Goal: Task Accomplishment & Management: Use online tool/utility

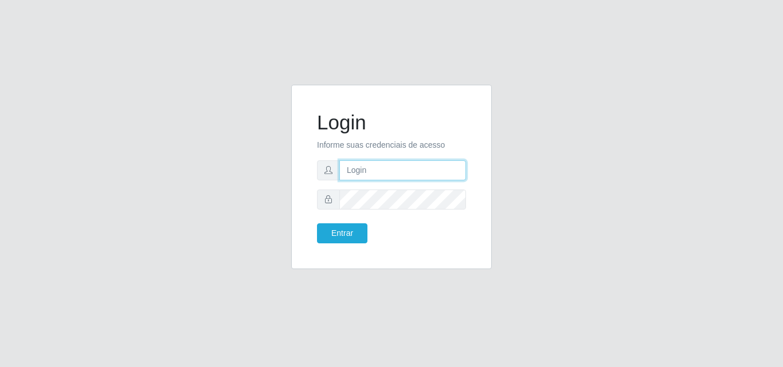
click at [393, 172] on input "text" at bounding box center [402, 171] width 127 height 20
type input "ana@saullus"
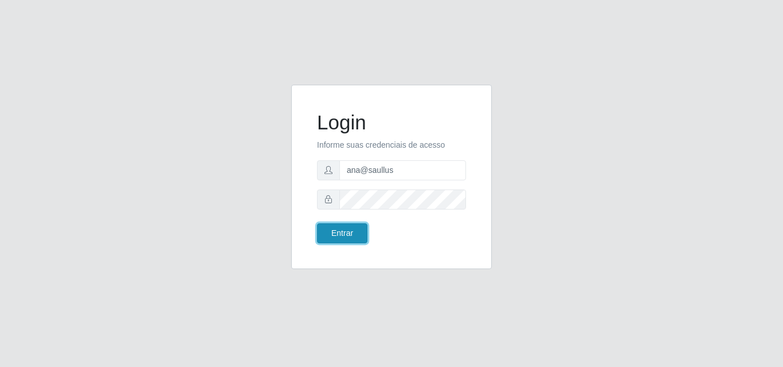
click at [337, 234] on button "Entrar" at bounding box center [342, 234] width 50 height 20
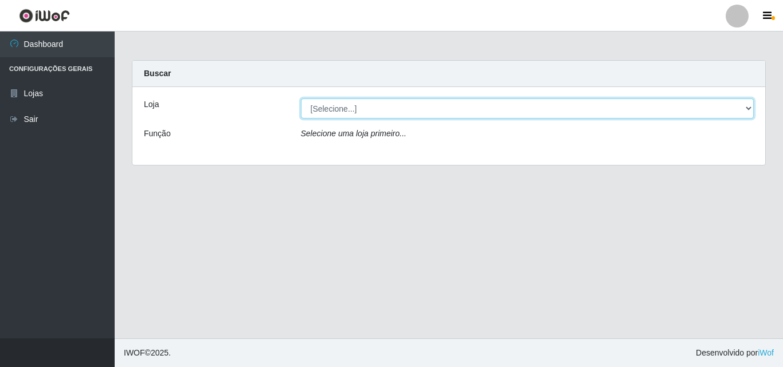
drag, startPoint x: 751, startPoint y: 107, endPoint x: 742, endPoint y: 114, distance: 11.5
click at [748, 107] on select "[Selecione...] Saullus Supermercados" at bounding box center [527, 109] width 453 height 20
select select "423"
click at [301, 99] on select "[Selecione...] Saullus Supermercados" at bounding box center [527, 109] width 453 height 20
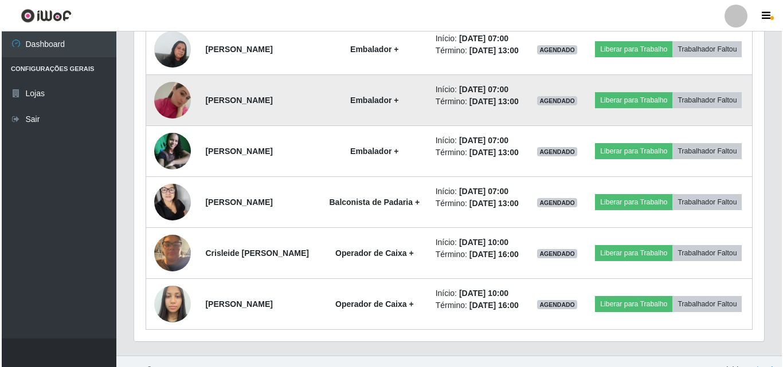
scroll to position [459, 0]
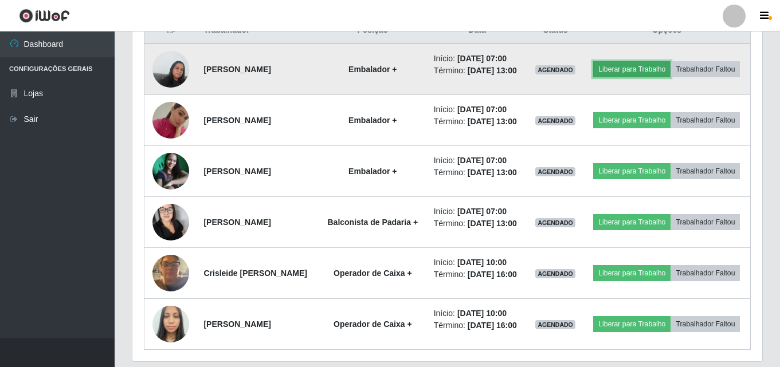
click at [671, 64] on button "Liberar para Trabalho" at bounding box center [631, 69] width 77 height 16
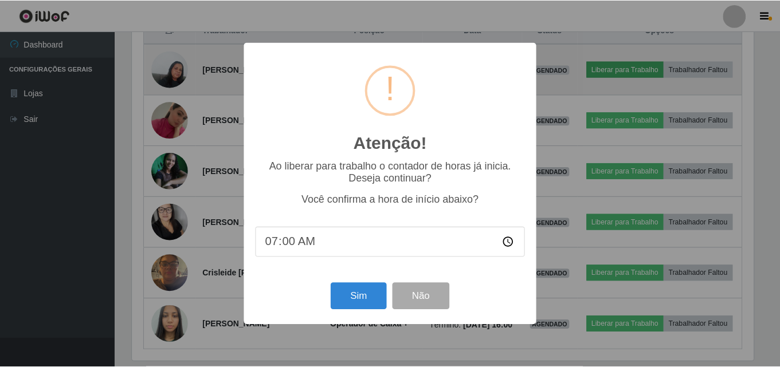
scroll to position [238, 624]
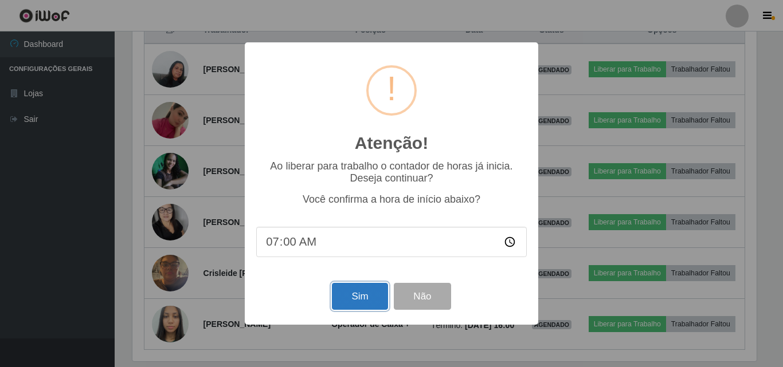
click at [368, 295] on button "Sim" at bounding box center [360, 296] width 56 height 27
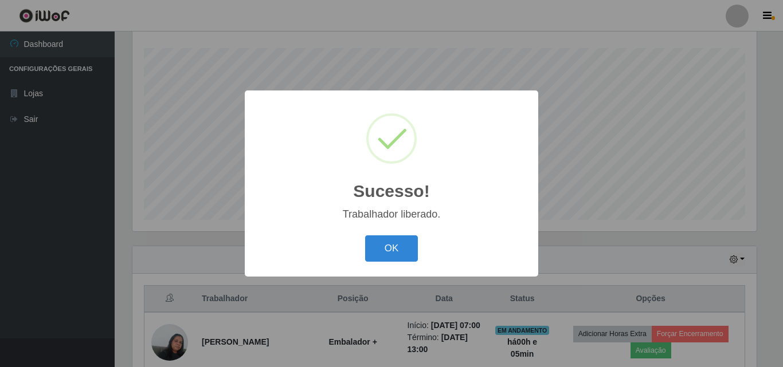
click at [389, 263] on div "OK Cancel" at bounding box center [391, 248] width 271 height 33
click at [383, 261] on button "OK" at bounding box center [391, 249] width 53 height 27
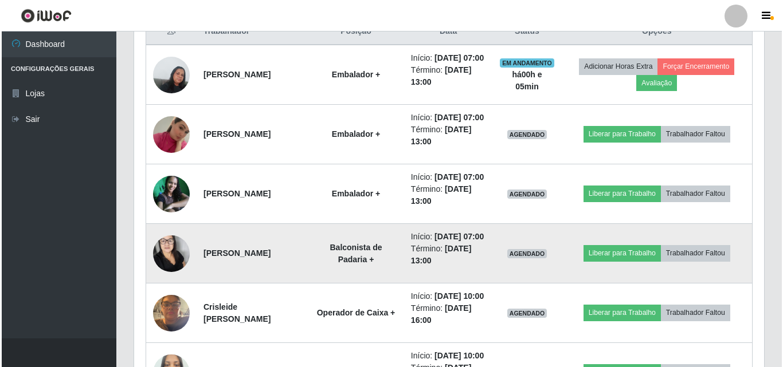
scroll to position [476, 0]
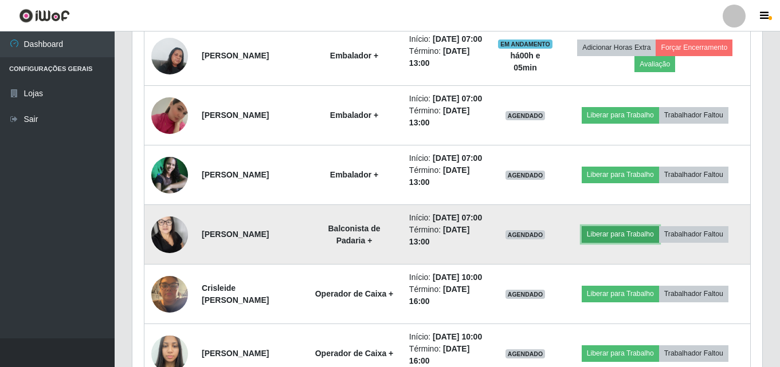
click at [623, 242] on button "Liberar para Trabalho" at bounding box center [620, 234] width 77 height 16
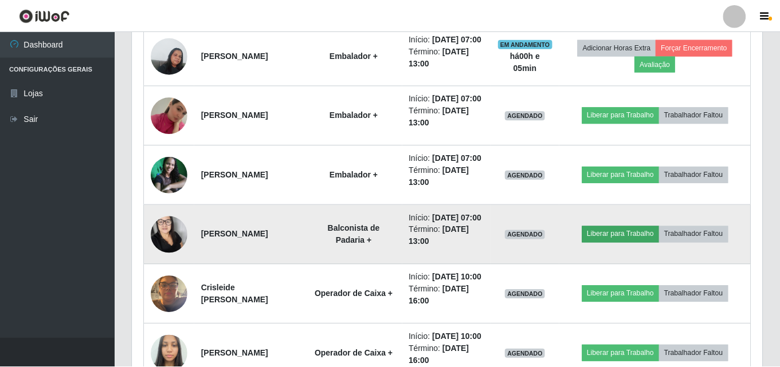
scroll to position [238, 624]
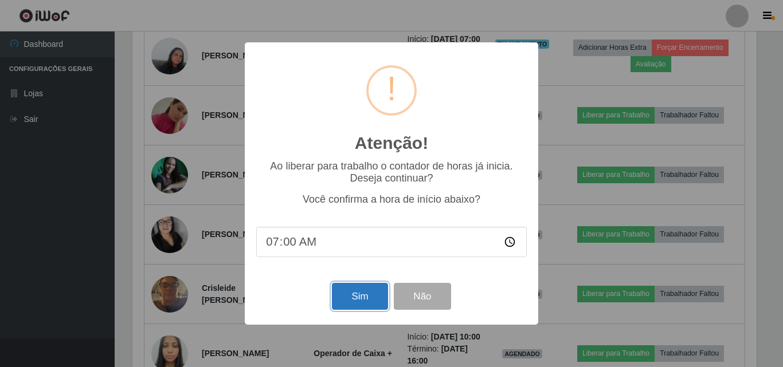
click at [373, 298] on button "Sim" at bounding box center [360, 296] width 56 height 27
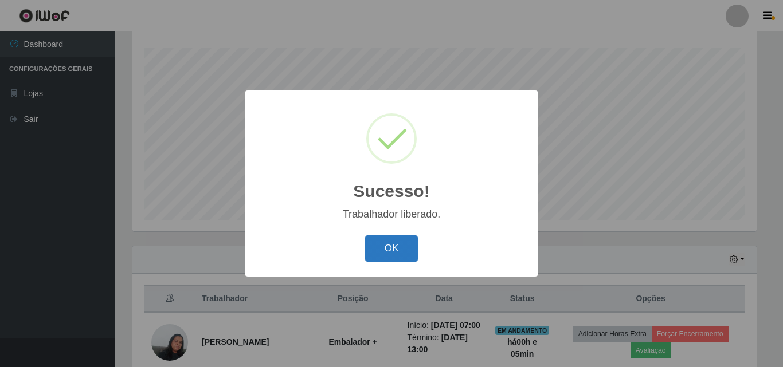
click at [393, 244] on button "OK" at bounding box center [391, 249] width 53 height 27
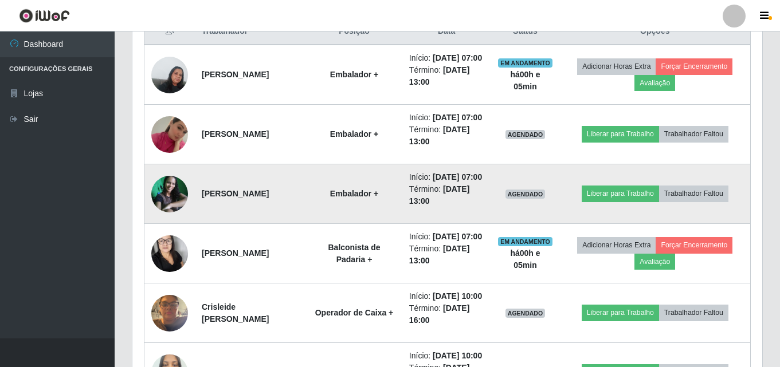
scroll to position [476, 0]
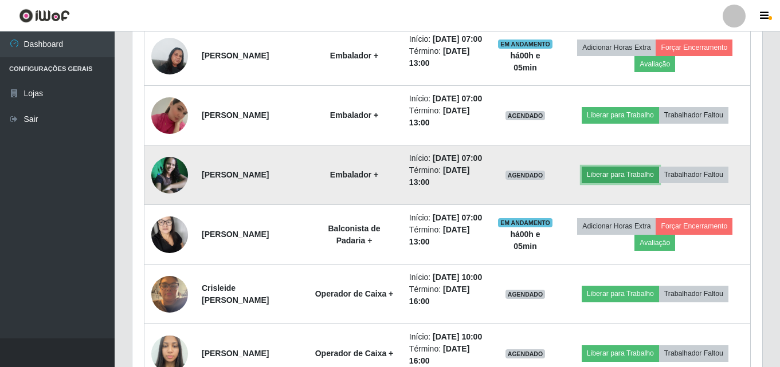
click at [624, 183] on button "Liberar para Trabalho" at bounding box center [620, 175] width 77 height 16
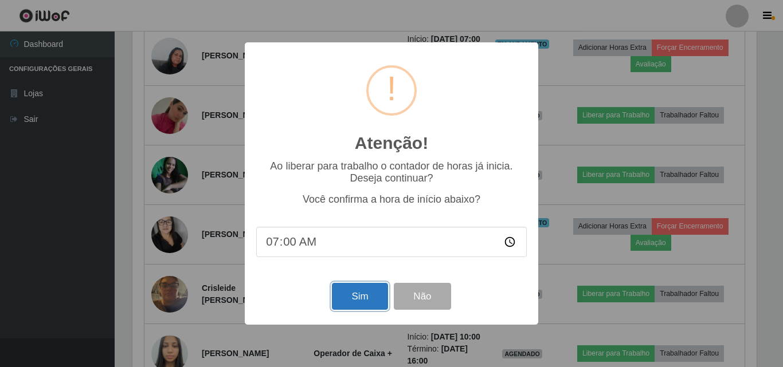
drag, startPoint x: 372, startPoint y: 296, endPoint x: 362, endPoint y: 289, distance: 11.9
click at [371, 295] on button "Sim" at bounding box center [360, 296] width 56 height 27
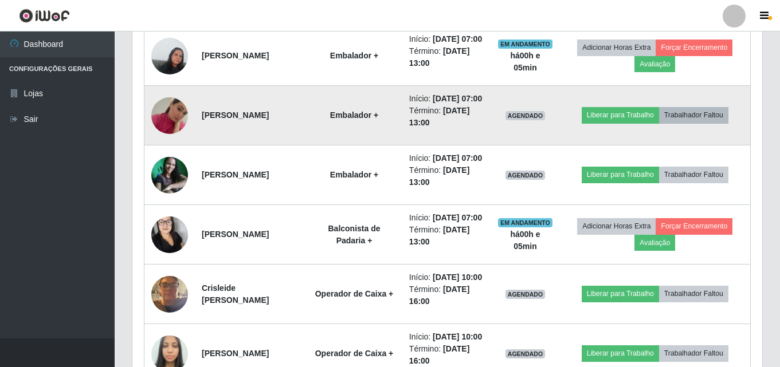
scroll to position [0, 0]
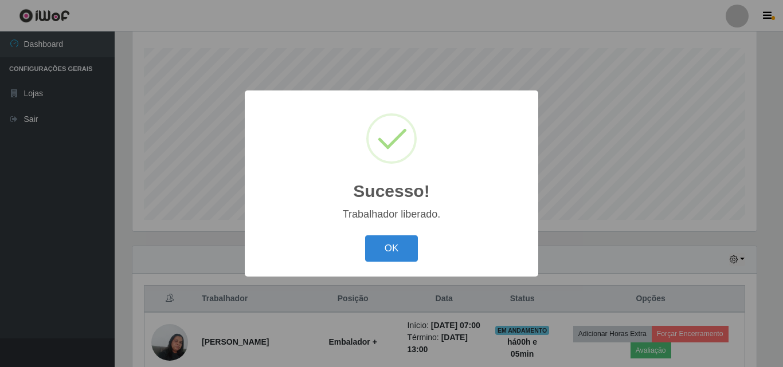
click at [362, 252] on div "OK Cancel" at bounding box center [391, 248] width 271 height 33
click at [377, 248] on button "OK" at bounding box center [391, 249] width 53 height 27
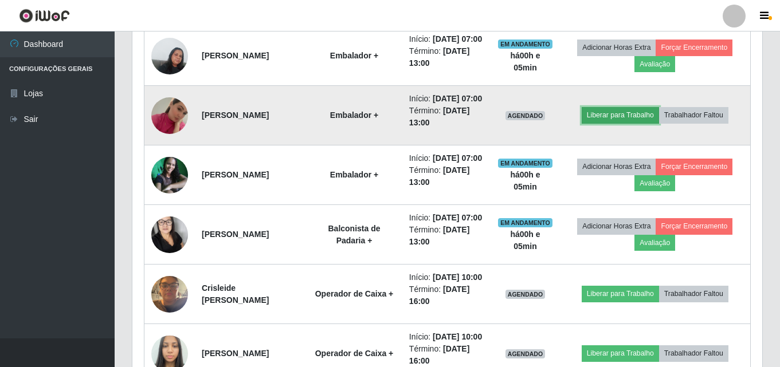
click at [629, 123] on button "Liberar para Trabalho" at bounding box center [620, 115] width 77 height 16
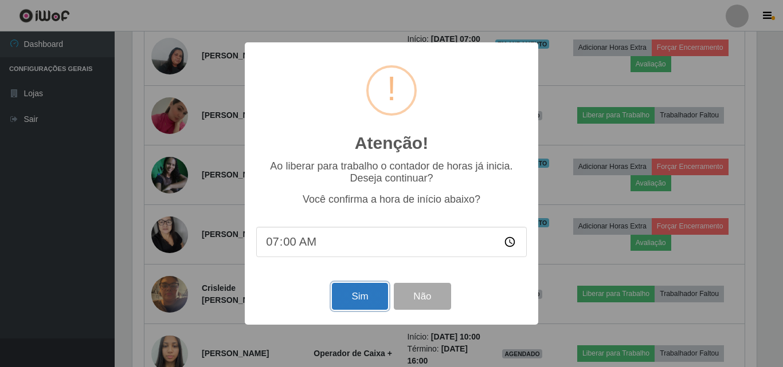
click at [373, 302] on button "Sim" at bounding box center [360, 296] width 56 height 27
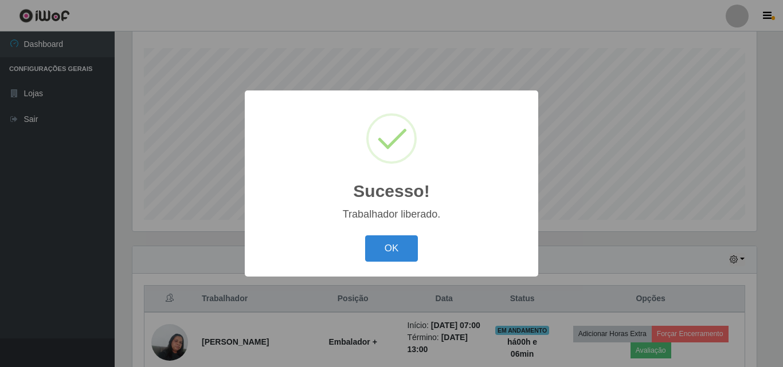
click at [389, 264] on div "OK Cancel" at bounding box center [391, 248] width 271 height 33
click at [390, 258] on button "OK" at bounding box center [391, 249] width 53 height 27
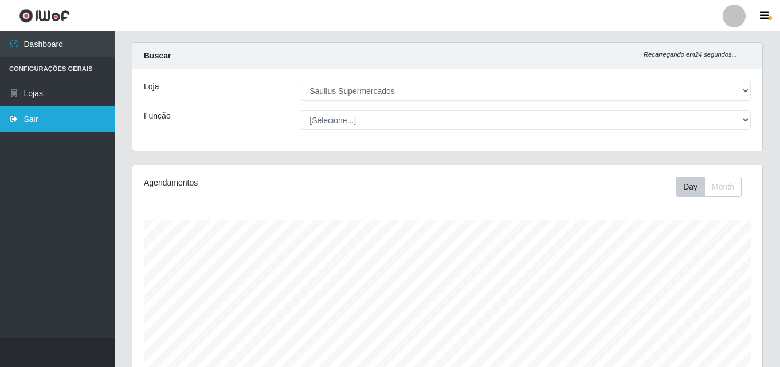
click at [34, 126] on link "Sair" at bounding box center [57, 120] width 115 height 26
